Goal: Information Seeking & Learning: Learn about a topic

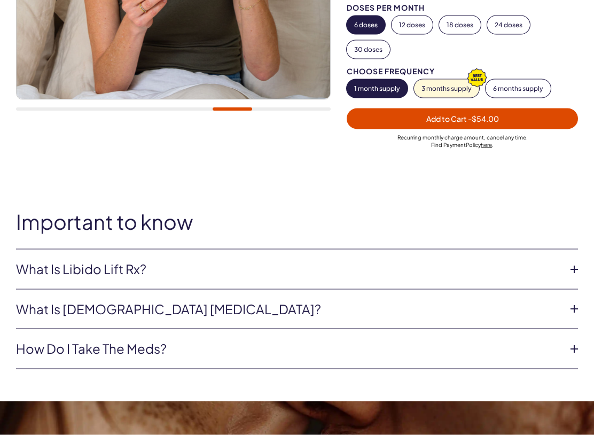
scroll to position [300, 0]
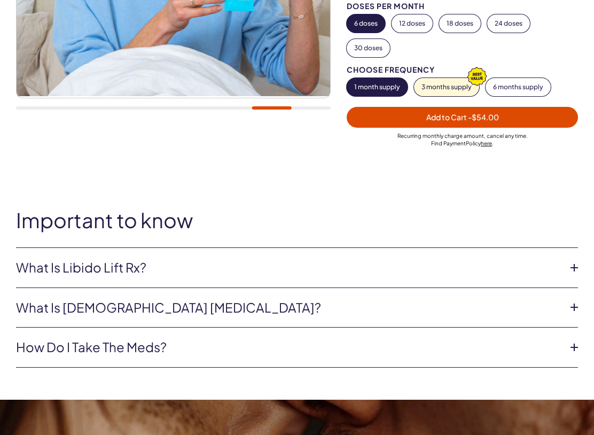
click at [88, 307] on link "What is [DEMOGRAPHIC_DATA] [MEDICAL_DATA]?" at bounding box center [288, 308] width 545 height 18
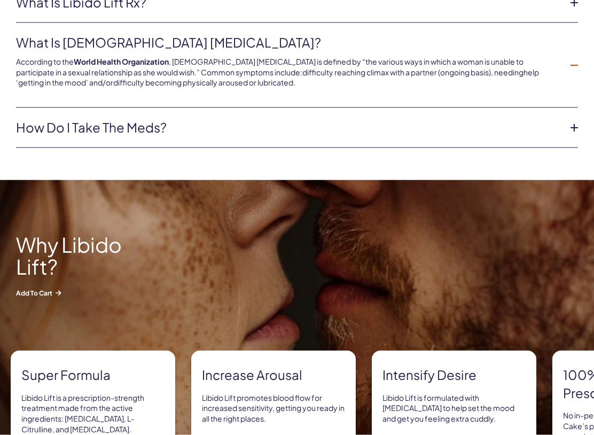
scroll to position [566, 0]
click at [129, 126] on link "How do I take the meds?" at bounding box center [288, 127] width 545 height 18
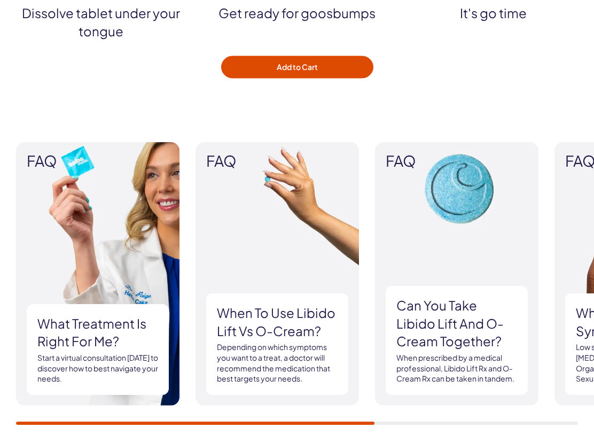
scroll to position [1479, 0]
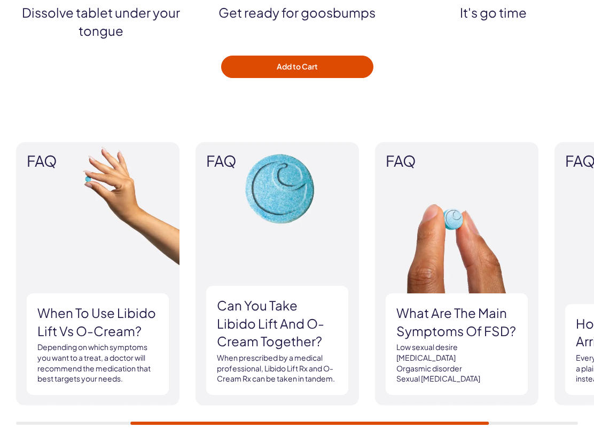
click at [218, 375] on div "FAQ What treatment is right for me? Start a virtual consultation [DATE] to disc…" at bounding box center [297, 283] width 562 height 283
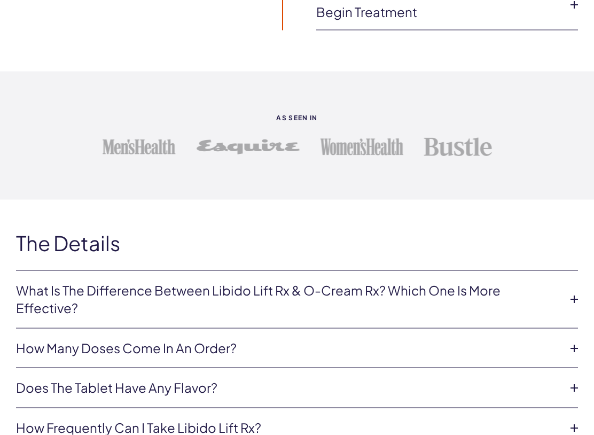
scroll to position [2191, 0]
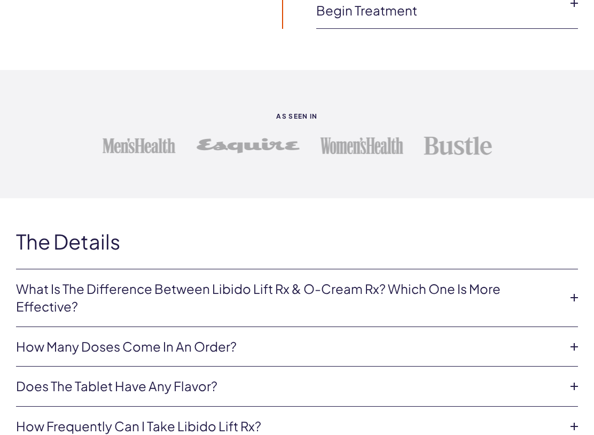
click at [51, 286] on link "What is the difference between Libido Lift Rx & O-Cream Rx? Which one is more e…" at bounding box center [288, 298] width 545 height 36
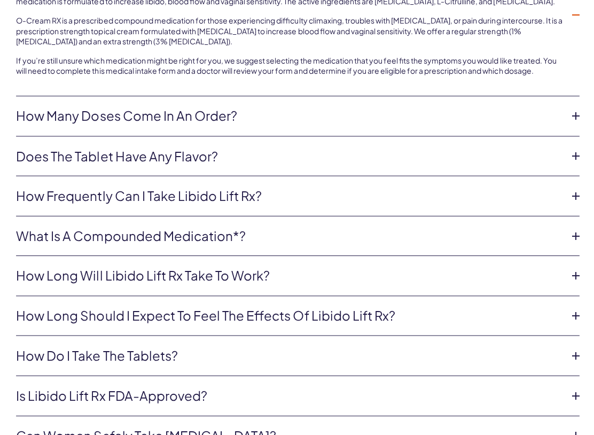
scroll to position [2533, 0]
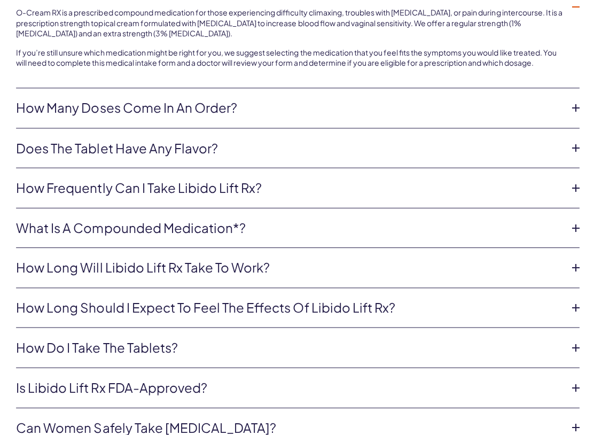
click at [60, 299] on link "How long should I expect to feel the effects of Libido Lift Rx?" at bounding box center [288, 308] width 545 height 18
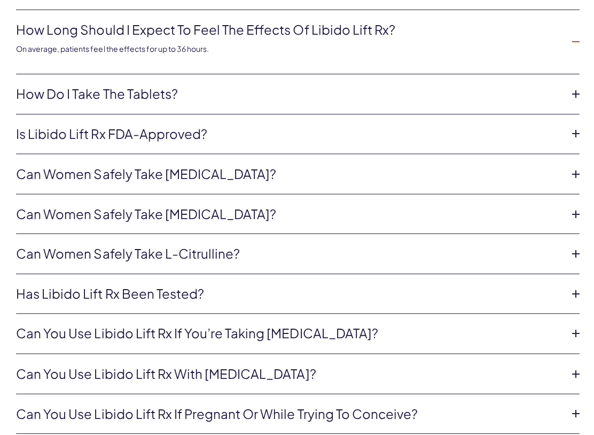
scroll to position [2707, 0]
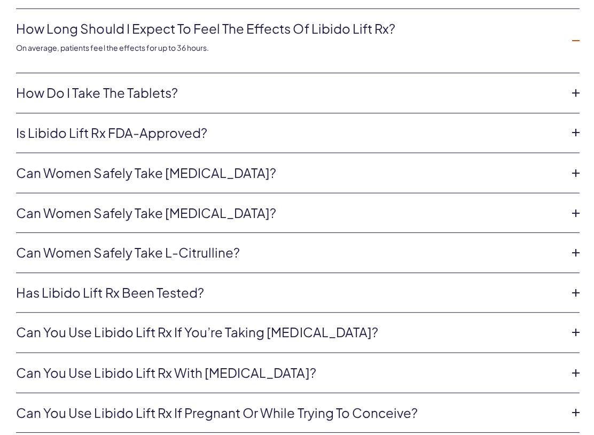
click at [68, 206] on link "Can women safely take [MEDICAL_DATA]?" at bounding box center [288, 214] width 545 height 18
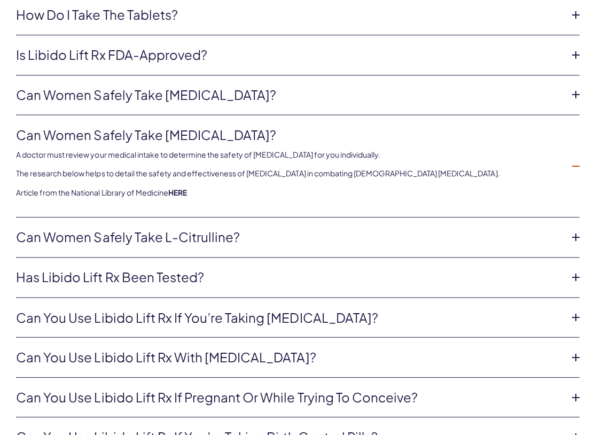
scroll to position [2762, 0]
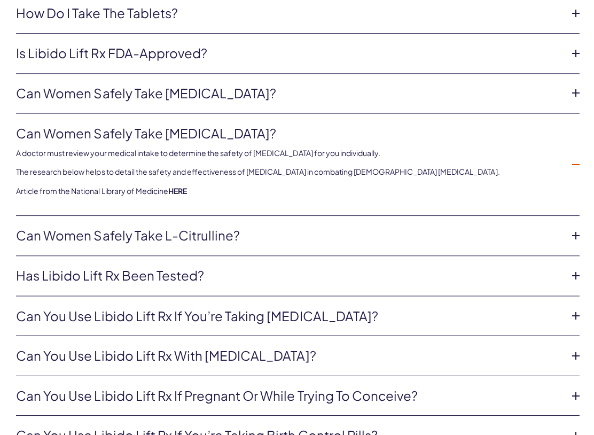
click at [56, 227] on link "Can women safely take L-Citrulline?" at bounding box center [288, 236] width 545 height 18
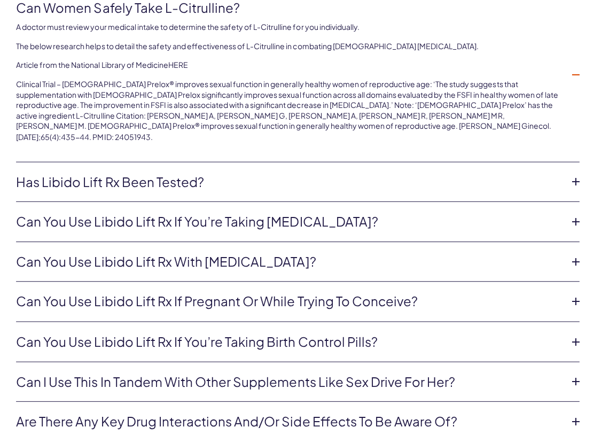
scroll to position [2928, 0]
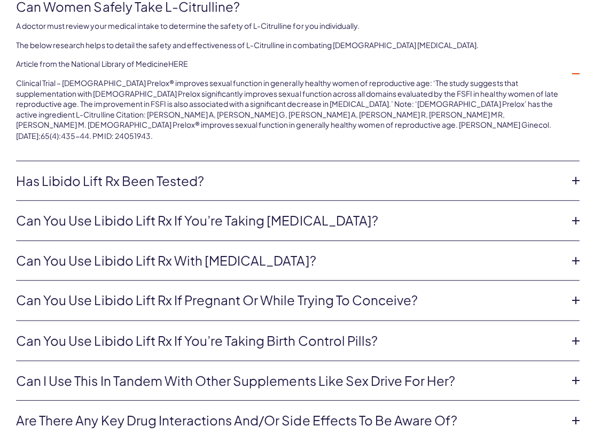
click at [61, 212] on link "Can you use Libido Lift Rx if you’re taking [MEDICAL_DATA]?" at bounding box center [288, 221] width 545 height 18
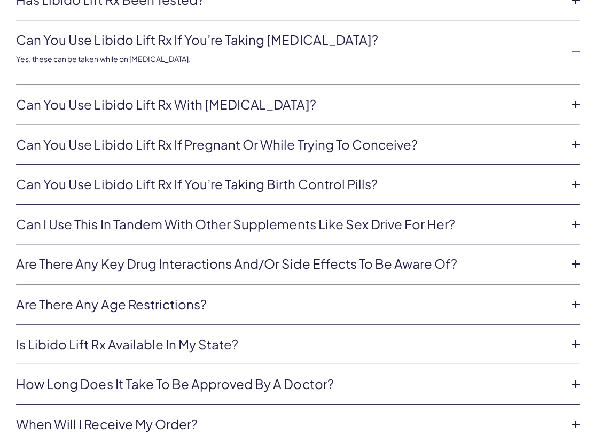
scroll to position [2976, 0]
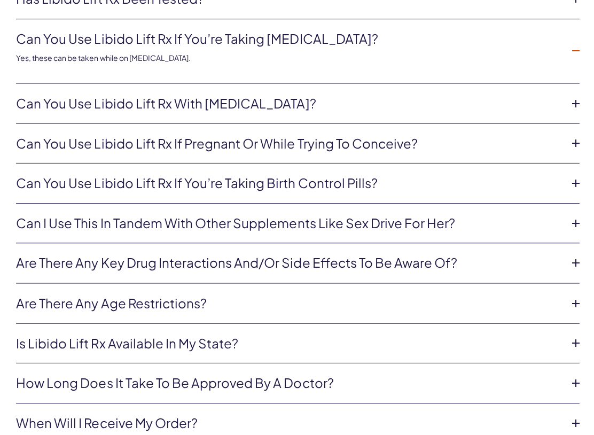
click at [54, 175] on link "Can you use Libido Lift Rx if you’re taking birth control pills?" at bounding box center [288, 184] width 545 height 18
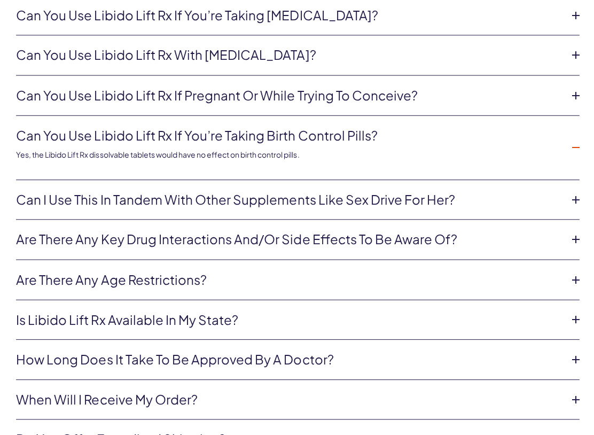
scroll to position [3005, 0]
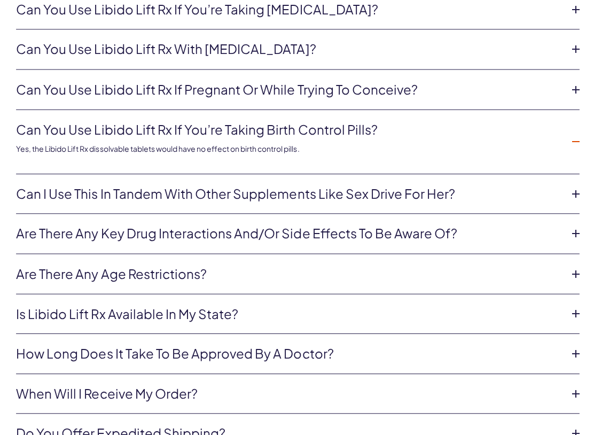
click at [44, 186] on link "Can I use this in tandem with other supplements like Sex Drive for Her?" at bounding box center [288, 195] width 545 height 18
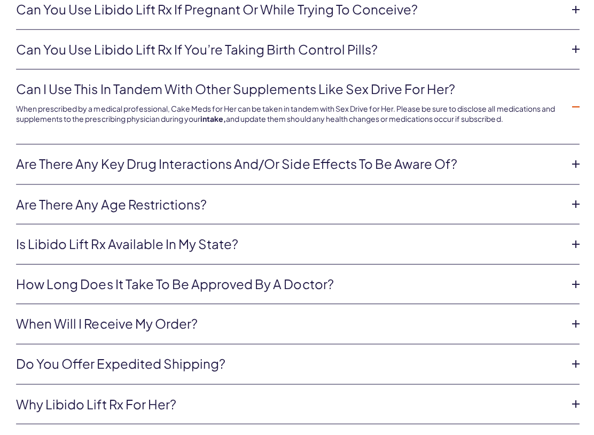
scroll to position [3092, 0]
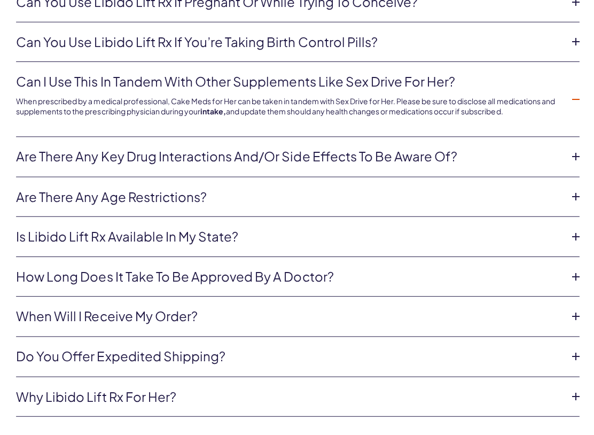
click at [89, 189] on link "Are there any age restrictions?" at bounding box center [288, 198] width 545 height 18
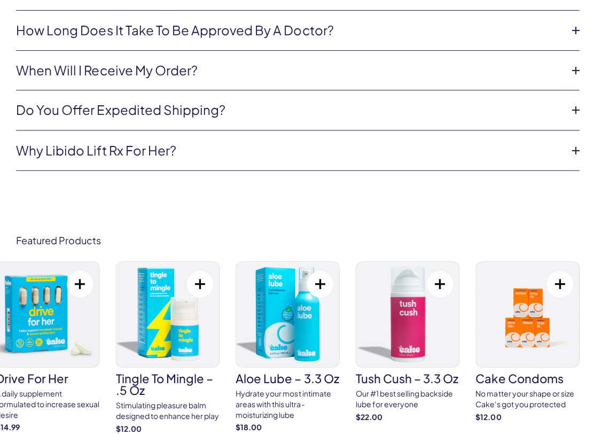
scroll to position [3329, 0]
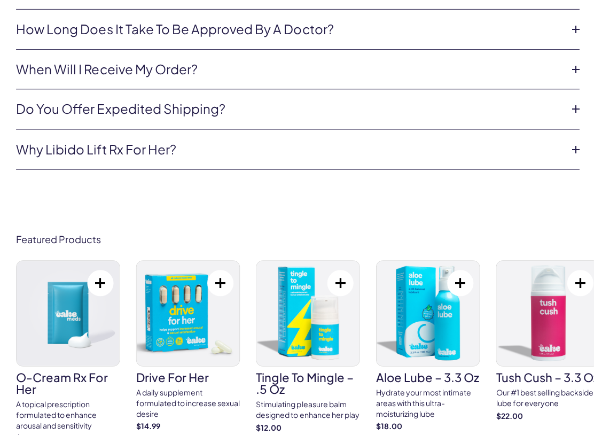
click at [61, 141] on link "Why Libido Lift Rx For Her?" at bounding box center [288, 150] width 545 height 18
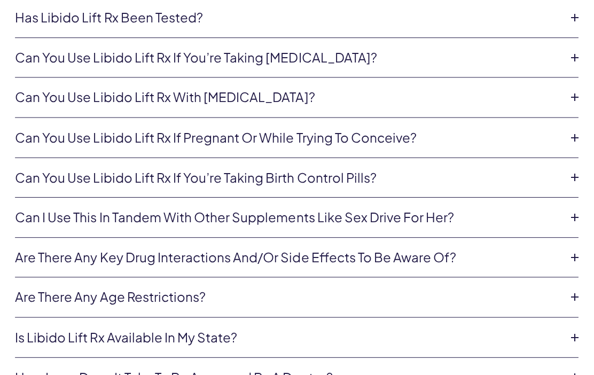
scroll to position [2956, 0]
